Goal: Check status: Check status

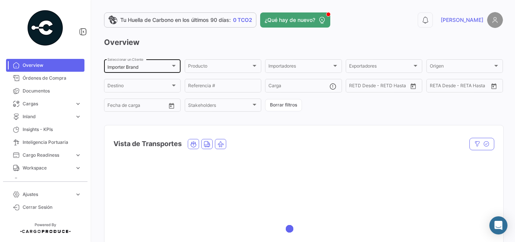
click at [135, 67] on mat-select-trigger "Importer Brand" at bounding box center [123, 67] width 31 height 6
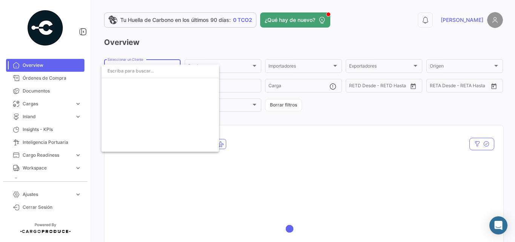
scroll to position [1339, 0]
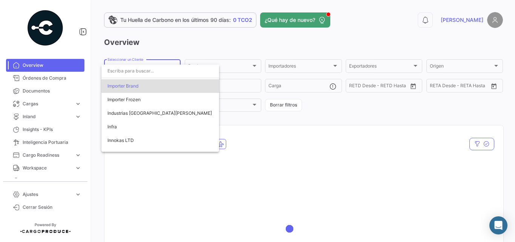
click at [134, 75] on input "dropdown search" at bounding box center [160, 71] width 118 height 14
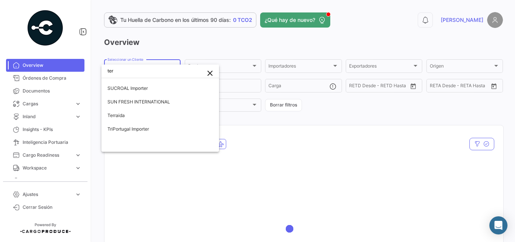
scroll to position [0, 0]
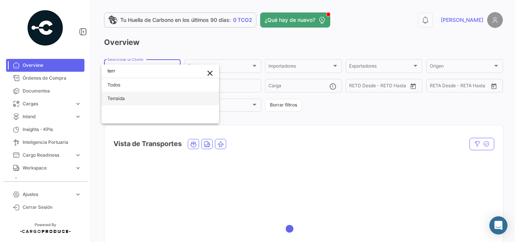
type input "terr"
click at [128, 95] on span "Terraida" at bounding box center [161, 99] width 106 height 14
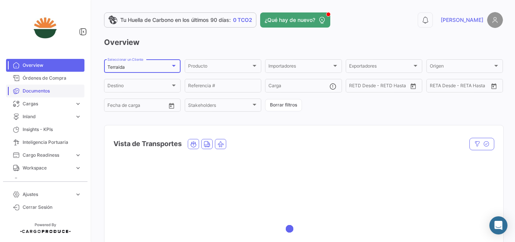
click at [39, 91] on span "Documentos" at bounding box center [52, 91] width 59 height 7
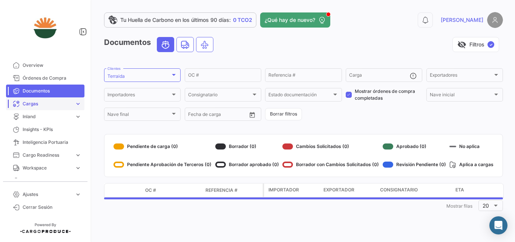
click at [35, 101] on span "Cargas" at bounding box center [47, 103] width 49 height 7
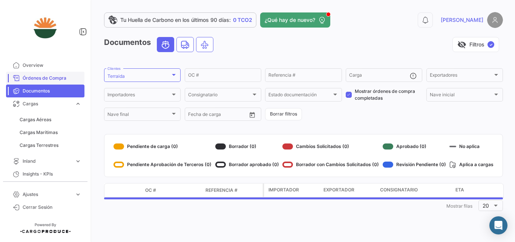
click at [53, 78] on span "Órdenes de Compra" at bounding box center [52, 78] width 59 height 7
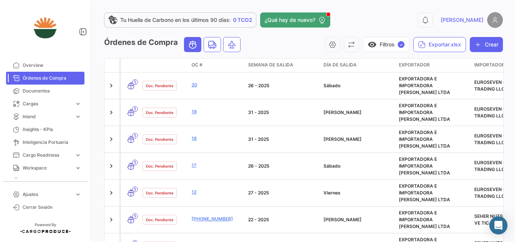
click at [380, 56] on div "Órdenes de Compra visibility Filtros ✓ Exportar.xlsx Crear" at bounding box center [303, 47] width 399 height 21
click at [384, 50] on button "visibility Filtros ✓" at bounding box center [386, 44] width 47 height 15
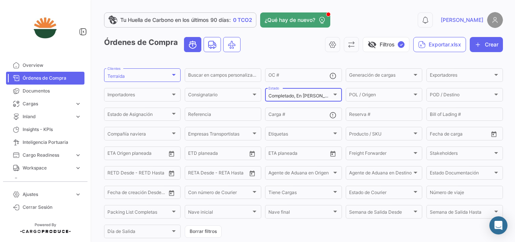
click at [327, 95] on div "Completado, En [PERSON_NAME]" at bounding box center [300, 95] width 63 height 5
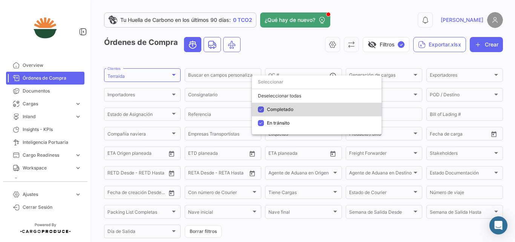
click at [280, 112] on span "Completado" at bounding box center [280, 109] width 26 height 6
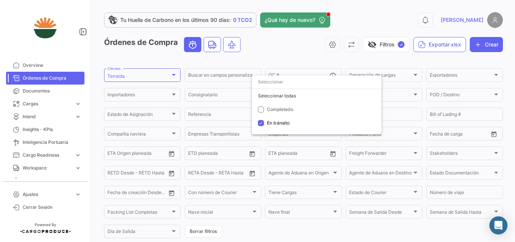
click at [324, 62] on div at bounding box center [257, 121] width 515 height 242
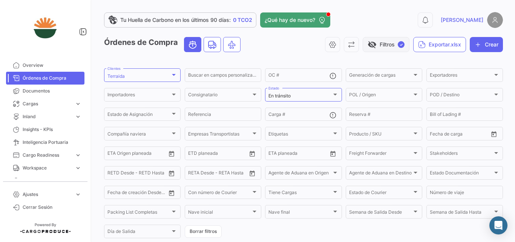
click at [380, 46] on button "visibility_off Filtros ✓" at bounding box center [386, 44] width 47 height 15
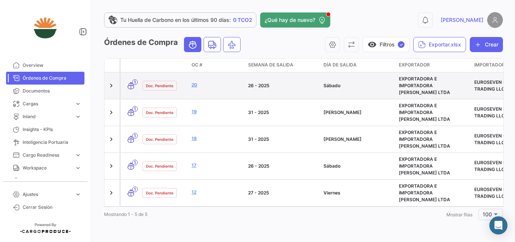
scroll to position [4, 0]
click at [192, 81] on link "20" at bounding box center [217, 84] width 51 height 7
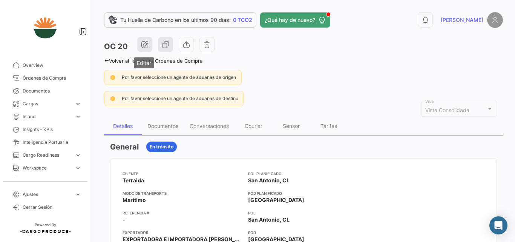
click at [142, 40] on button "button" at bounding box center [144, 44] width 15 height 15
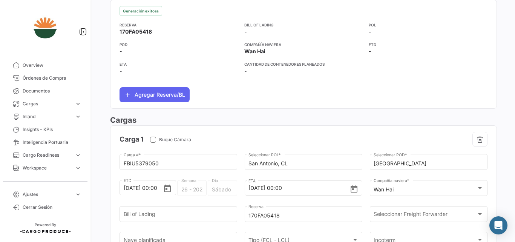
scroll to position [352, 0]
